Goal: Task Accomplishment & Management: Use online tool/utility

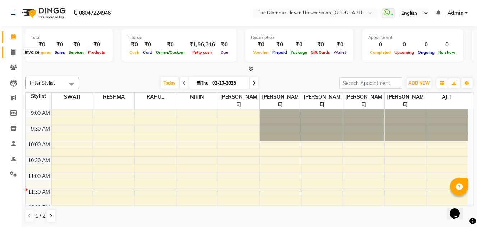
click at [13, 51] on icon at bounding box center [13, 52] width 4 height 5
select select "7124"
select select "service"
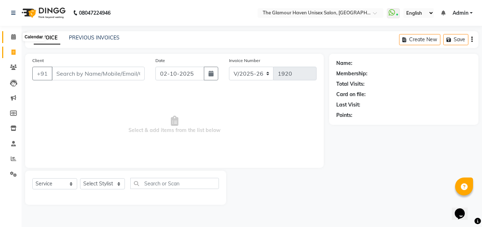
click at [8, 38] on span at bounding box center [13, 37] width 13 height 8
click at [12, 38] on icon at bounding box center [13, 36] width 5 height 5
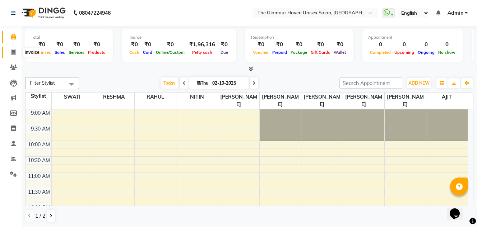
click at [14, 51] on icon at bounding box center [13, 52] width 4 height 5
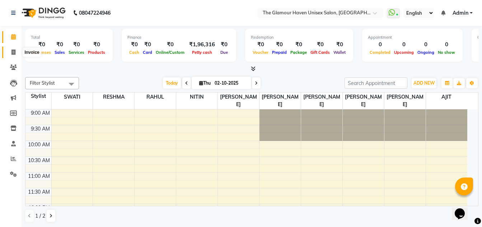
select select "7124"
select select "service"
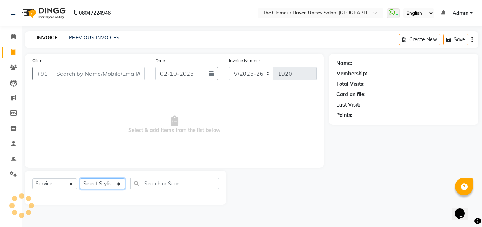
click at [116, 187] on select "Select Stylist AJIT Bharat sen [PERSON_NAME] [PERSON_NAME] NITIN RAHUL [PERSON_…" at bounding box center [102, 184] width 45 height 11
select select "68634"
click at [80, 179] on select "Select Stylist AJIT Bharat sen [PERSON_NAME] [PERSON_NAME] NITIN RAHUL [PERSON_…" at bounding box center [102, 184] width 45 height 11
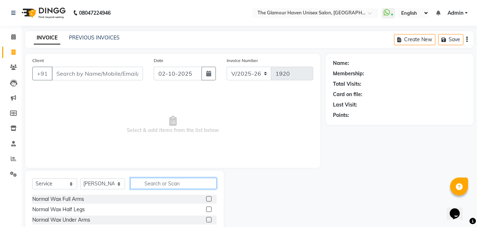
click at [173, 182] on input "text" at bounding box center [173, 183] width 86 height 11
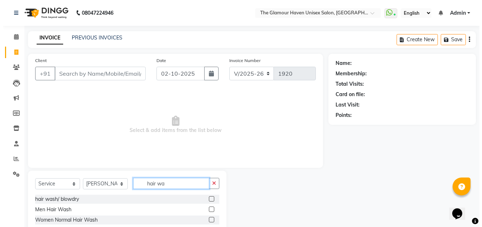
scroll to position [36, 0]
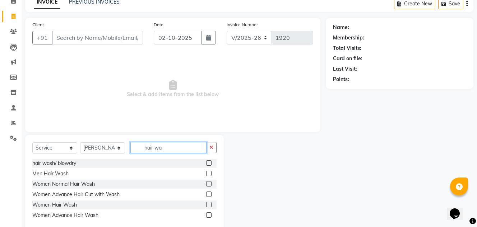
type input "hair wa"
click at [208, 183] on label at bounding box center [208, 183] width 5 height 5
click at [208, 183] on input "checkbox" at bounding box center [208, 184] width 5 height 5
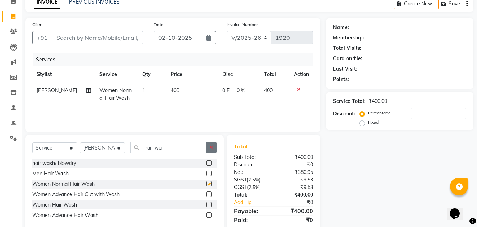
checkbox input "false"
click at [211, 147] on icon "button" at bounding box center [211, 147] width 4 height 5
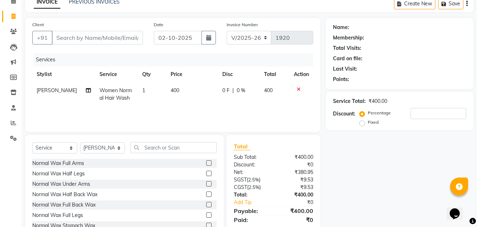
drag, startPoint x: 180, startPoint y: 82, endPoint x: 184, endPoint y: 87, distance: 6.3
click at [181, 82] on th "Price" at bounding box center [191, 74] width 51 height 16
click at [184, 90] on td "400" at bounding box center [191, 95] width 51 height 24
select select "68634"
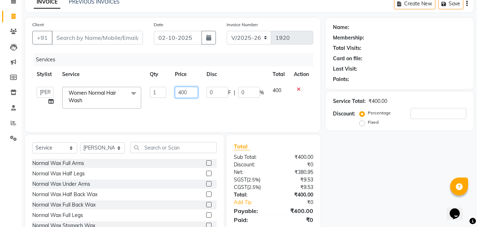
drag, startPoint x: 188, startPoint y: 93, endPoint x: 178, endPoint y: 93, distance: 10.4
click at [178, 93] on input "400" at bounding box center [186, 92] width 23 height 11
type input "500"
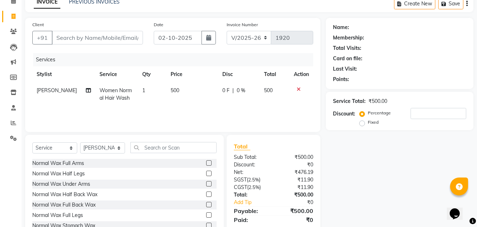
click at [197, 112] on div "Services Stylist Service Qty Price Disc Total Action Bharat sen Women Normal Ha…" at bounding box center [172, 89] width 281 height 72
click at [106, 41] on input "Client" at bounding box center [97, 38] width 91 height 14
click at [110, 38] on input "Client" at bounding box center [97, 38] width 91 height 14
type input "8"
type input "0"
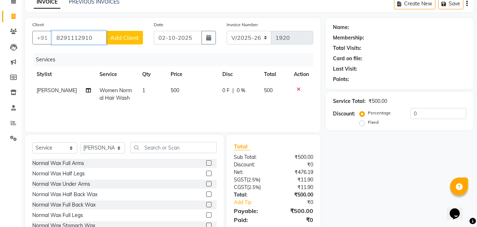
type input "8291112910"
click at [121, 37] on span "Add Client" at bounding box center [124, 37] width 28 height 7
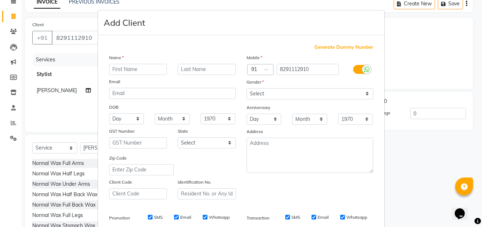
click at [131, 67] on input "text" at bounding box center [138, 69] width 58 height 11
type input "[PERSON_NAME]"
click at [362, 94] on select "Select [DEMOGRAPHIC_DATA] [DEMOGRAPHIC_DATA] Other Prefer Not To Say" at bounding box center [310, 93] width 127 height 11
select select "[DEMOGRAPHIC_DATA]"
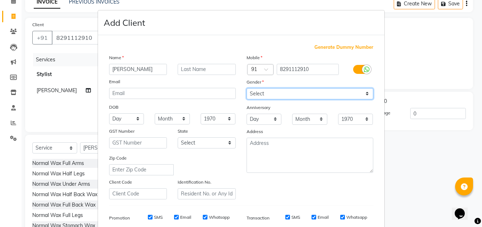
click at [247, 88] on select "Select [DEMOGRAPHIC_DATA] [DEMOGRAPHIC_DATA] Other Prefer Not To Say" at bounding box center [310, 93] width 127 height 11
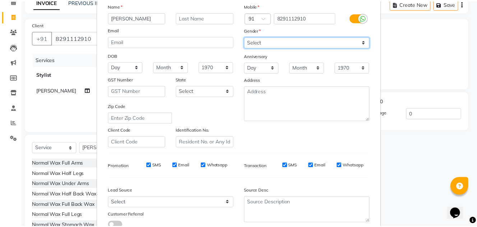
scroll to position [104, 0]
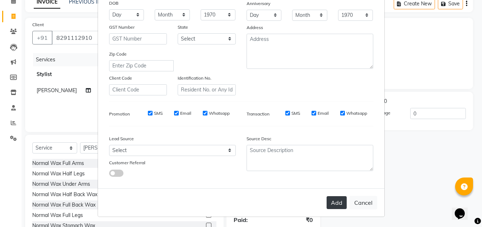
click at [342, 202] on button "Add" at bounding box center [337, 202] width 20 height 13
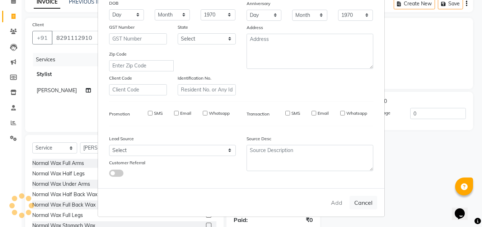
select select
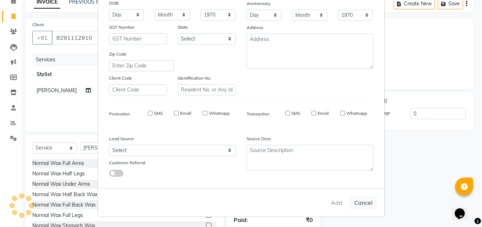
select select
checkbox input "false"
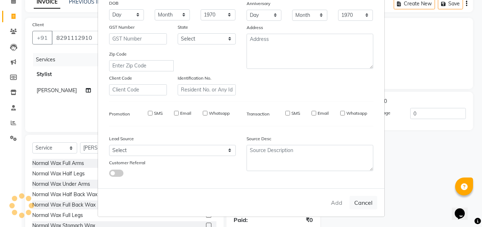
checkbox input "false"
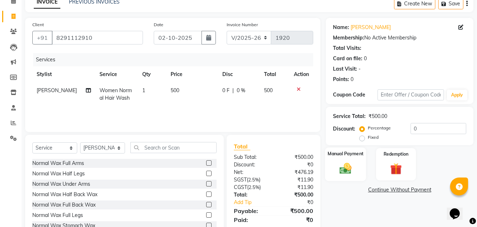
click at [348, 167] on img at bounding box center [346, 169] width 20 height 14
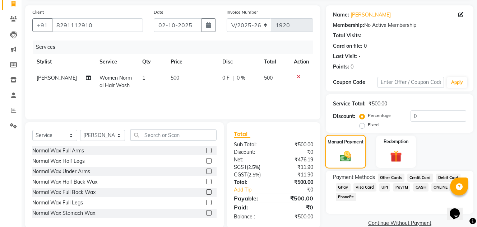
scroll to position [61, 0]
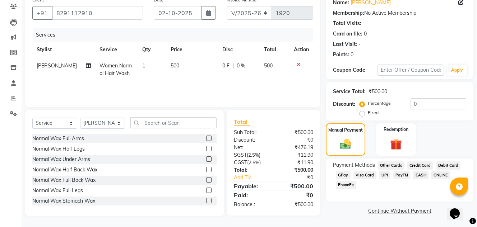
click at [347, 177] on span "GPay" at bounding box center [343, 175] width 15 height 8
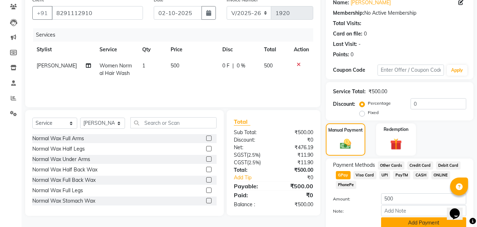
scroll to position [91, 0]
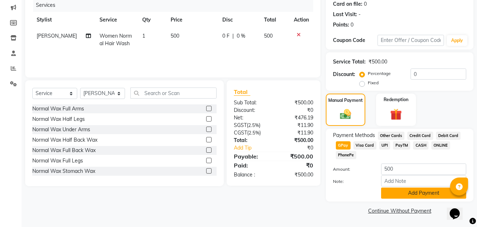
click at [412, 196] on button "Add Payment" at bounding box center [423, 193] width 85 height 11
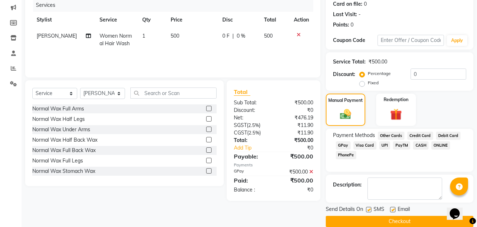
click at [403, 218] on button "Checkout" at bounding box center [400, 221] width 148 height 11
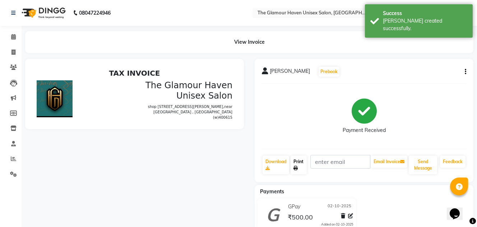
click at [306, 168] on link "Print" at bounding box center [299, 165] width 16 height 19
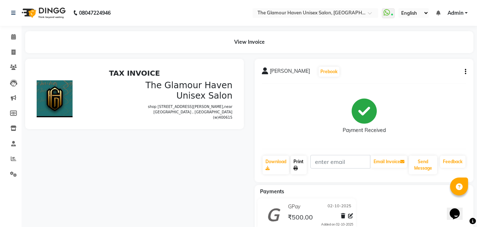
click at [299, 167] on link "Print" at bounding box center [299, 165] width 16 height 19
click at [226, 143] on div at bounding box center [135, 149] width 230 height 181
click at [298, 168] on icon at bounding box center [295, 168] width 4 height 4
click at [298, 171] on link "Print" at bounding box center [299, 165] width 16 height 19
click at [11, 39] on icon at bounding box center [13, 36] width 5 height 5
